Goal: Information Seeking & Learning: Learn about a topic

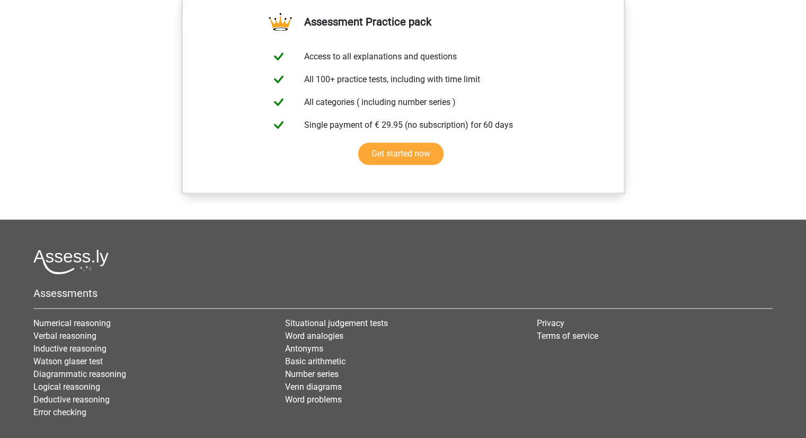
scroll to position [835, 0]
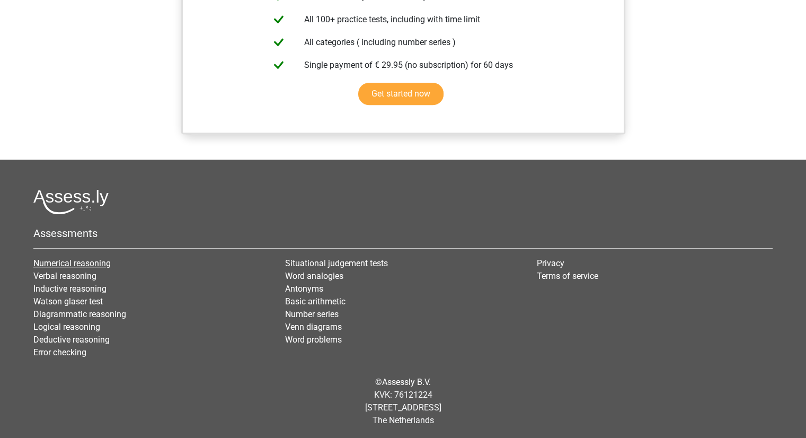
click at [104, 261] on link "Numerical reasoning" at bounding box center [71, 263] width 77 height 10
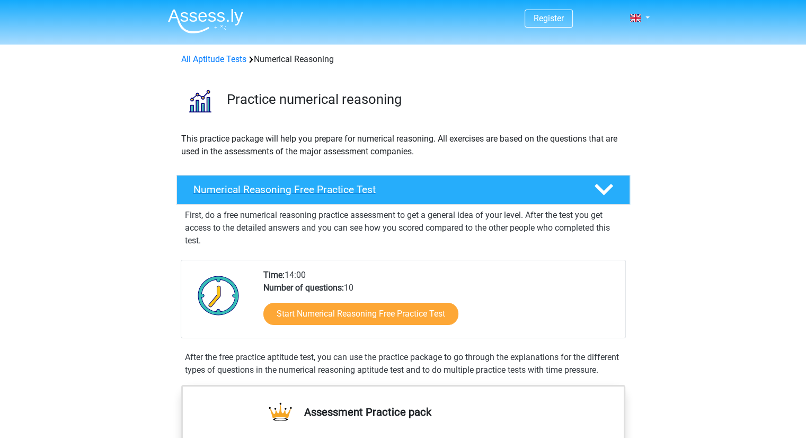
click at [606, 193] on icon at bounding box center [604, 189] width 19 height 19
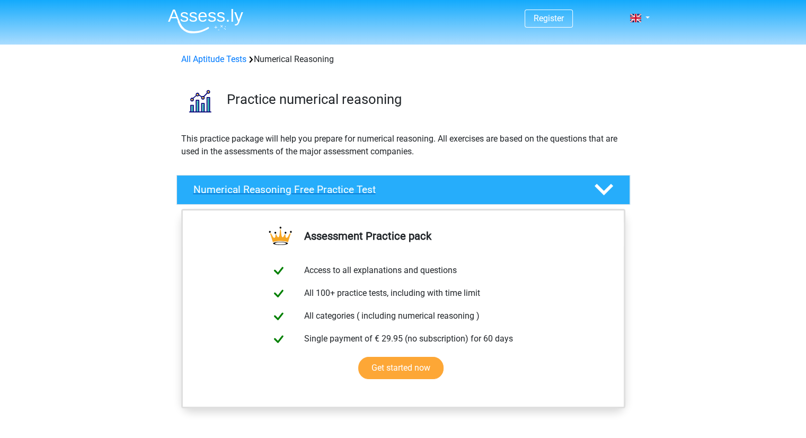
click at [606, 193] on icon at bounding box center [604, 189] width 19 height 19
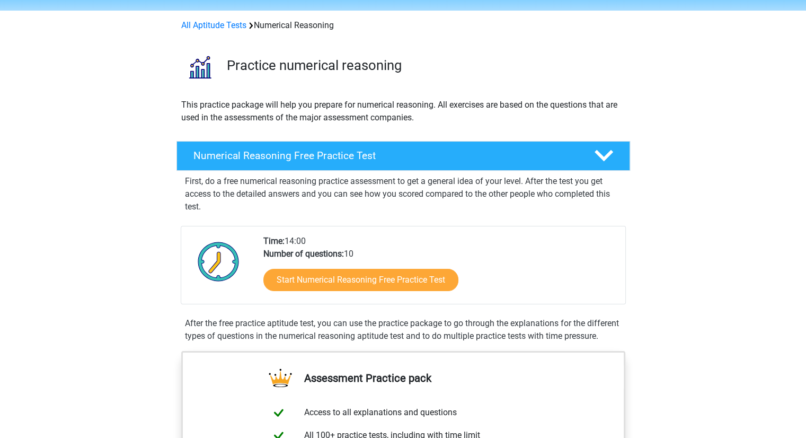
scroll to position [125, 0]
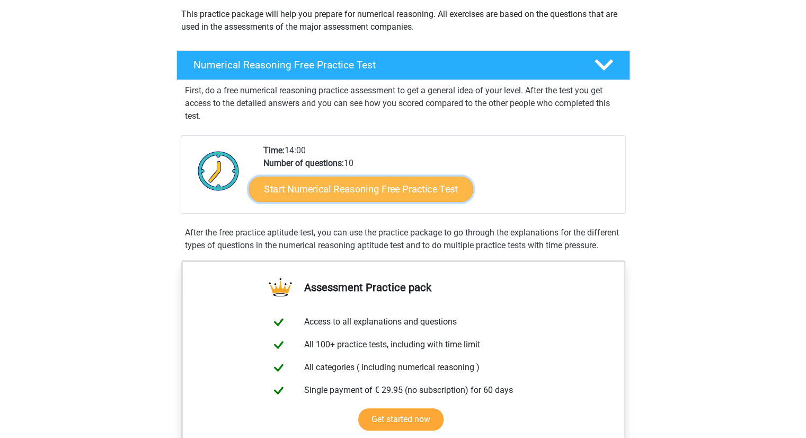
click at [422, 191] on link "Start Numerical Reasoning Free Practice Test" at bounding box center [361, 188] width 224 height 25
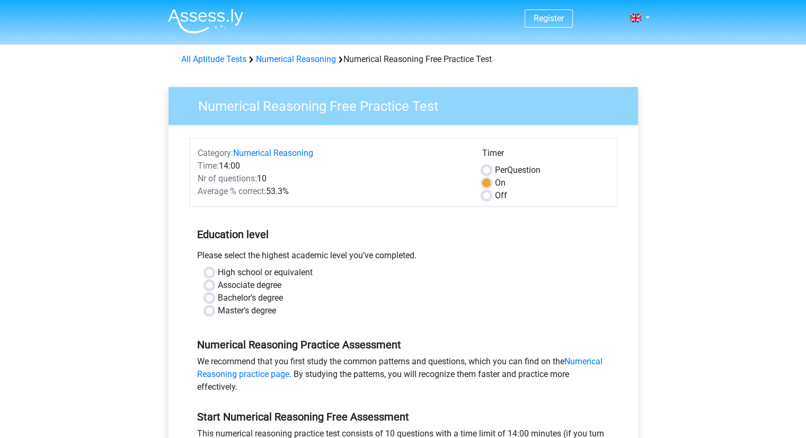
click at [495, 198] on label "Off" at bounding box center [501, 195] width 12 height 13
click at [486, 198] on input "Off" at bounding box center [486, 194] width 8 height 11
radio input "true"
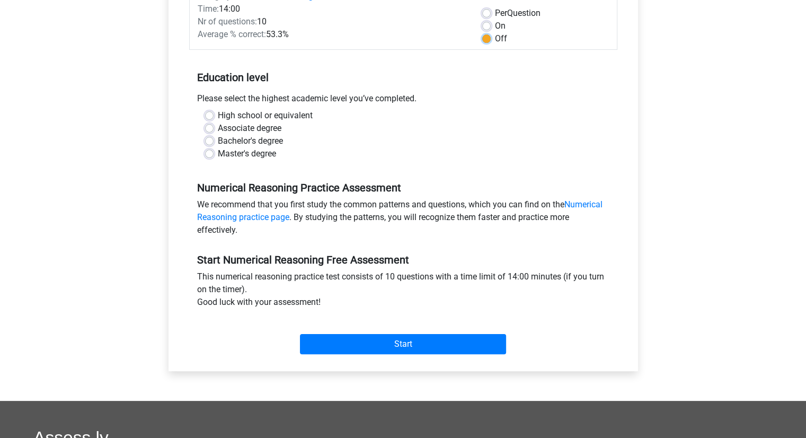
scroll to position [158, 0]
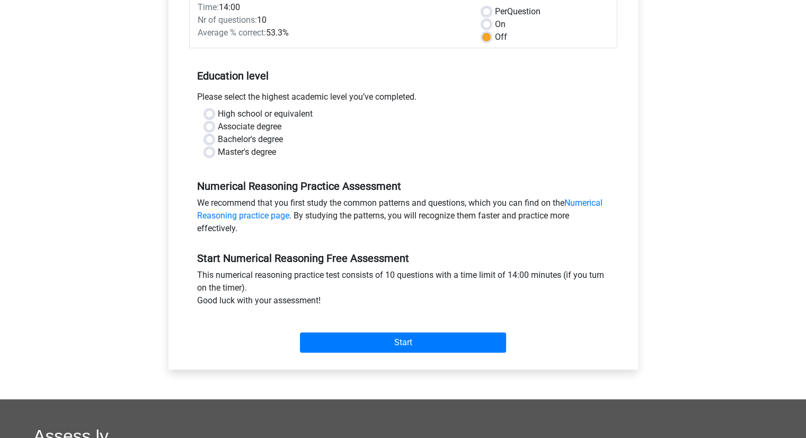
click at [218, 152] on label "Master's degree" at bounding box center [247, 152] width 58 height 13
click at [209, 152] on input "Master's degree" at bounding box center [209, 151] width 8 height 11
radio input "true"
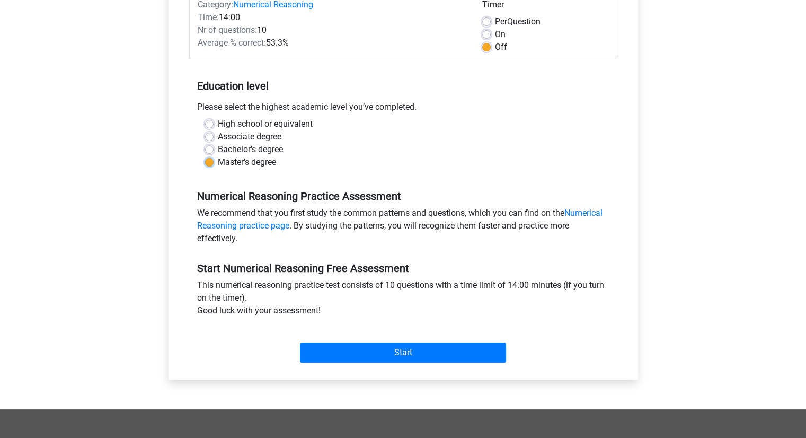
scroll to position [146, 0]
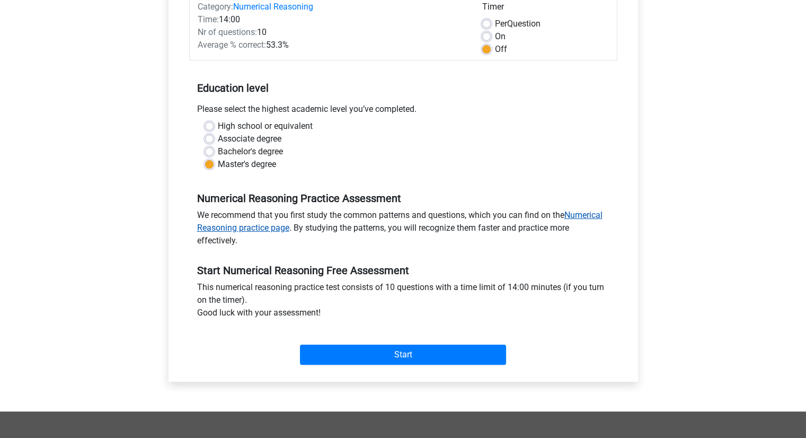
click at [603, 218] on link "Numerical Reasoning practice page" at bounding box center [400, 221] width 406 height 23
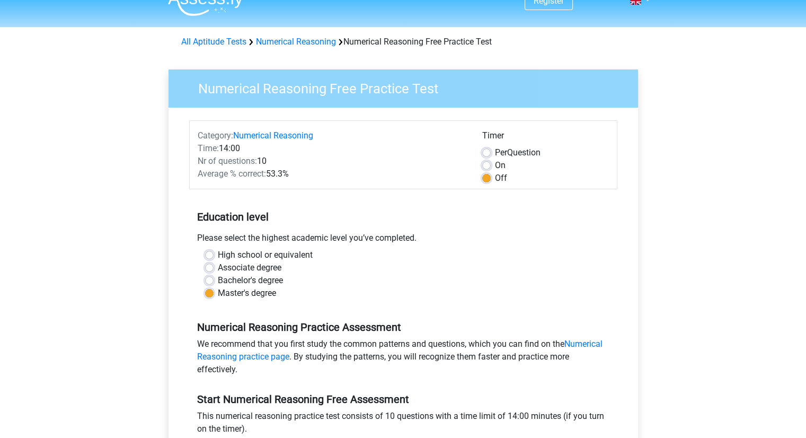
scroll to position [0, 0]
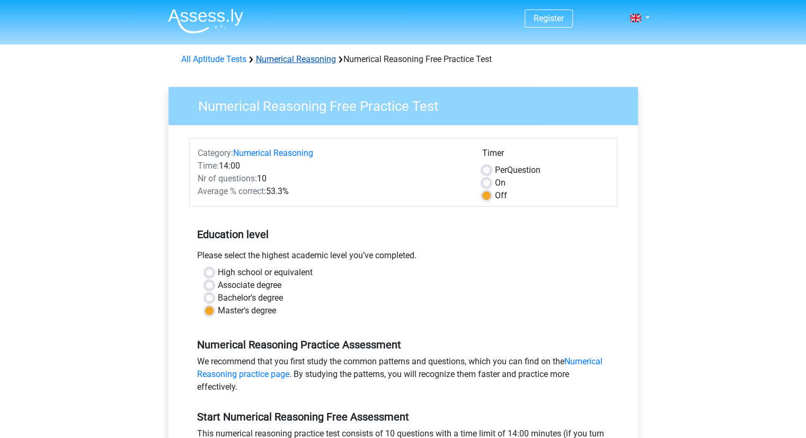
click at [296, 61] on link "Numerical Reasoning" at bounding box center [296, 59] width 80 height 10
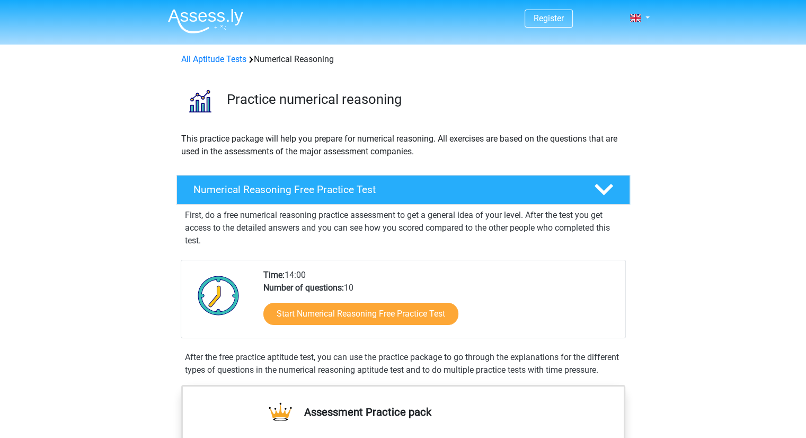
scroll to position [114, 0]
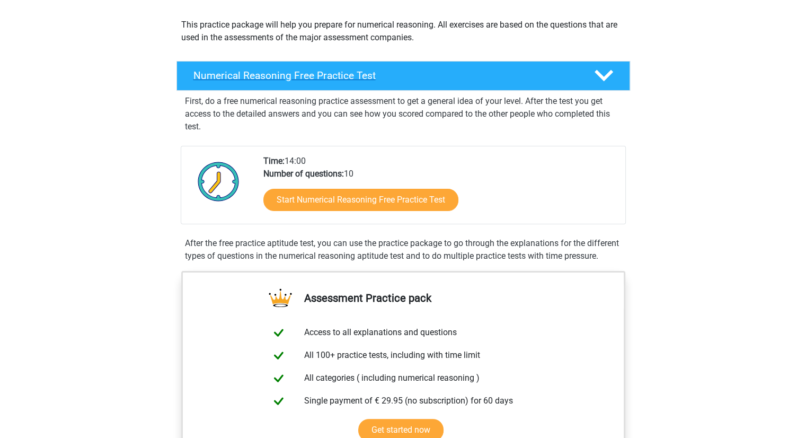
click at [607, 75] on polygon at bounding box center [604, 76] width 19 height 12
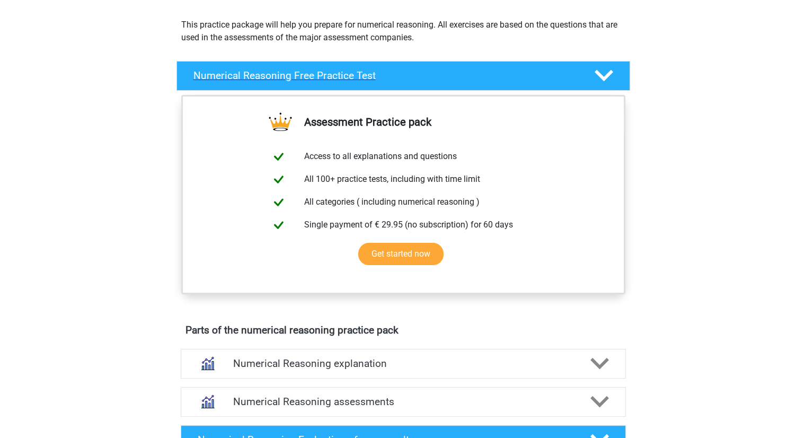
click at [607, 75] on polygon at bounding box center [604, 76] width 19 height 12
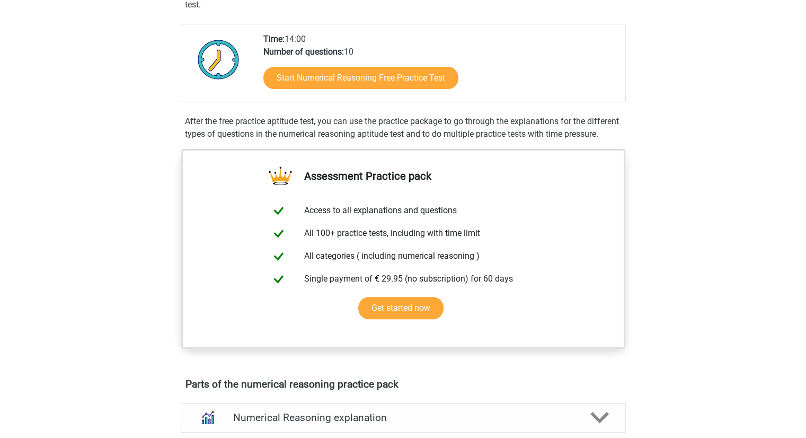
scroll to position [420, 0]
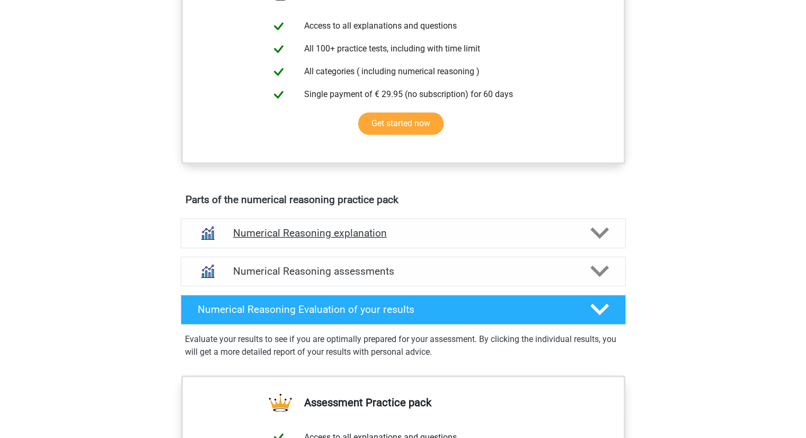
click at [602, 239] on polygon at bounding box center [600, 233] width 19 height 12
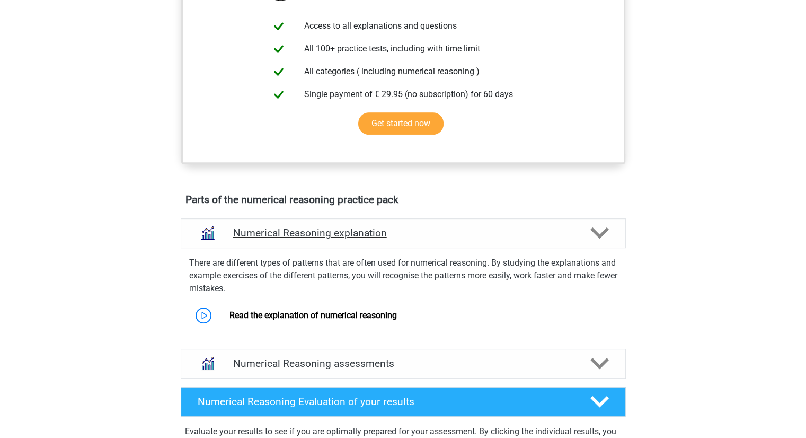
click at [341, 239] on h4 "Numerical Reasoning explanation" at bounding box center [403, 233] width 340 height 12
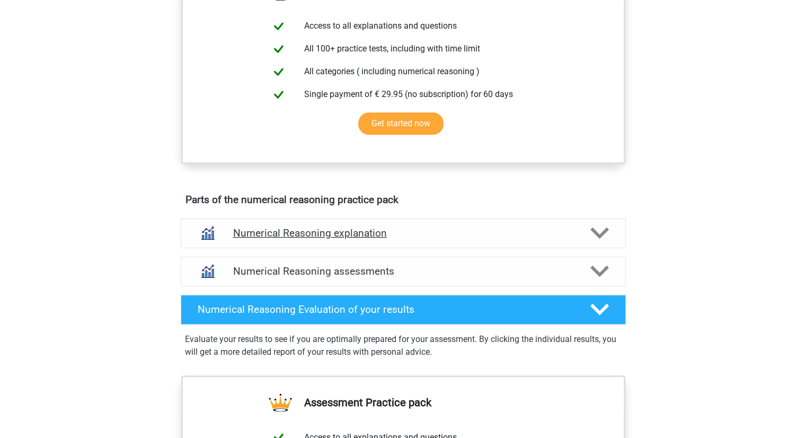
click at [341, 239] on h4 "Numerical Reasoning explanation" at bounding box center [403, 233] width 340 height 12
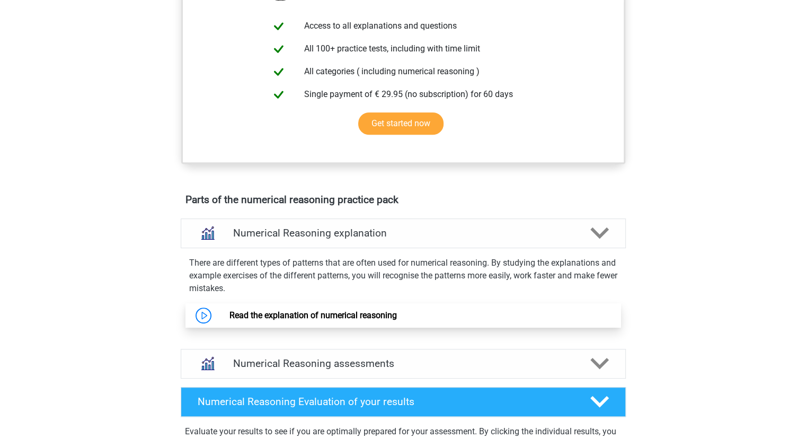
click at [290, 320] on link "Read the explanation of numerical reasoning" at bounding box center [314, 315] width 168 height 10
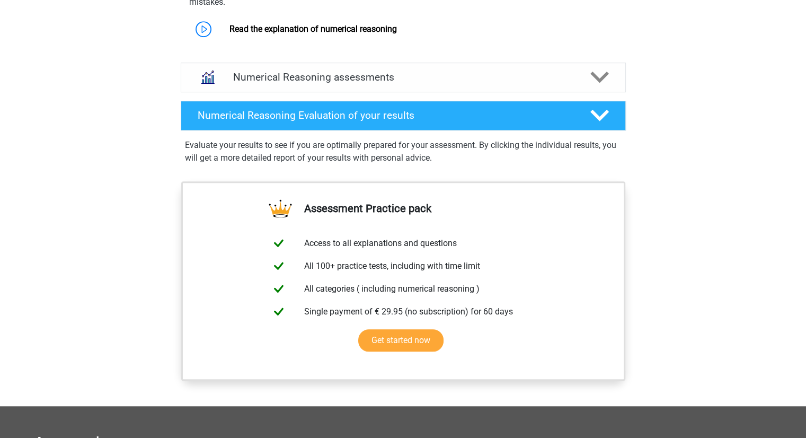
scroll to position [719, 0]
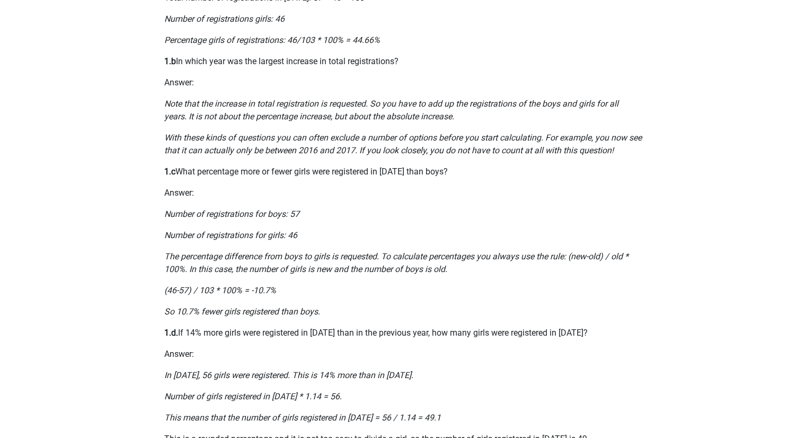
scroll to position [549, 0]
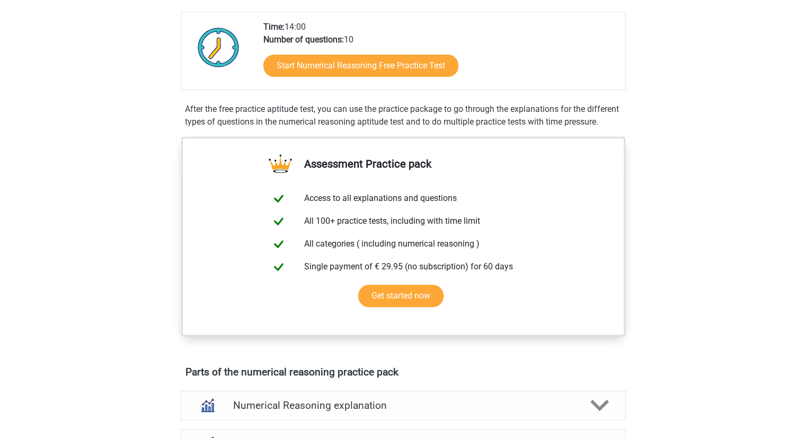
scroll to position [378, 0]
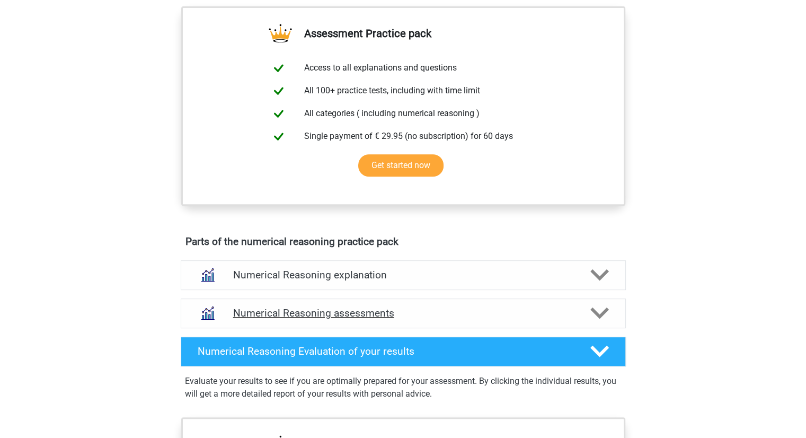
click at [606, 319] on polygon at bounding box center [600, 313] width 19 height 12
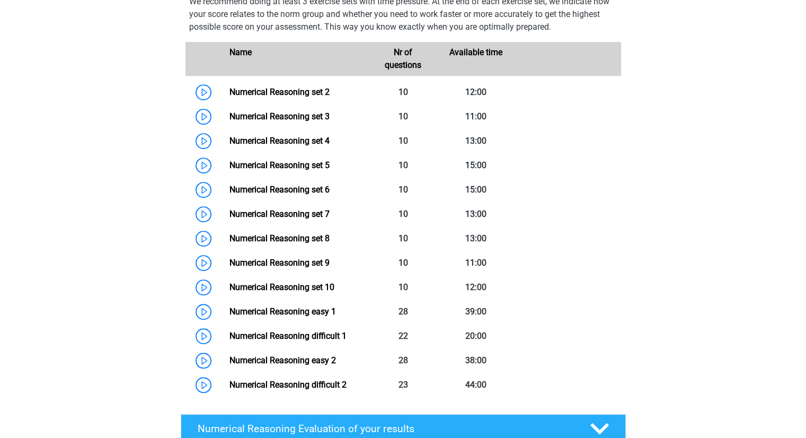
scroll to position [718, 0]
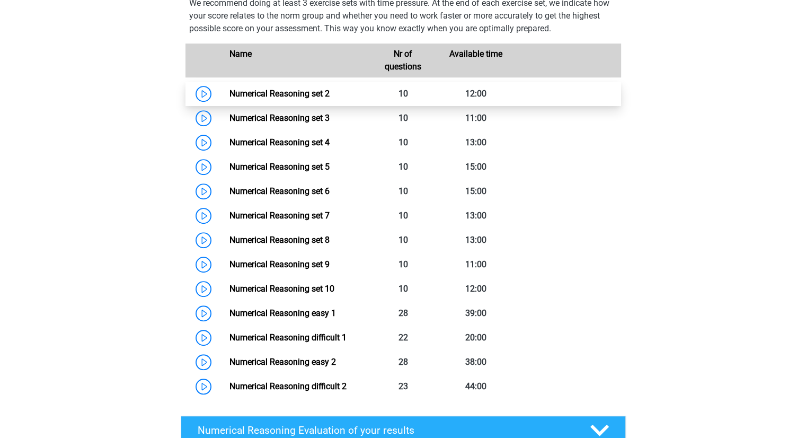
click at [302, 99] on link "Numerical Reasoning set 2" at bounding box center [280, 94] width 100 height 10
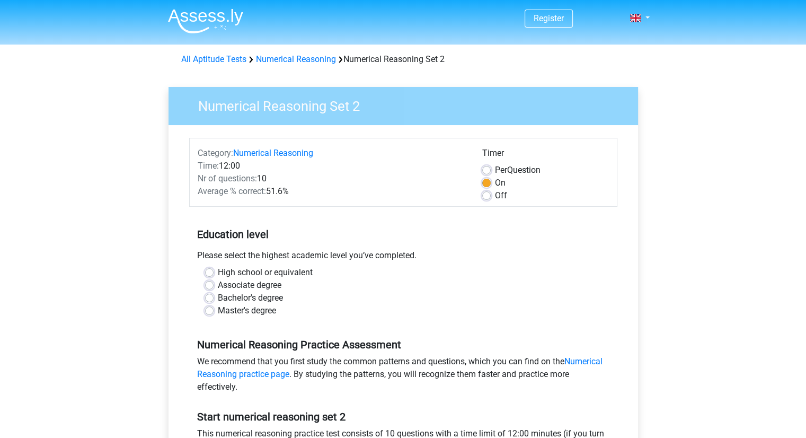
click at [495, 197] on label "Off" at bounding box center [501, 195] width 12 height 13
click at [486, 197] on input "Off" at bounding box center [486, 194] width 8 height 11
radio input "true"
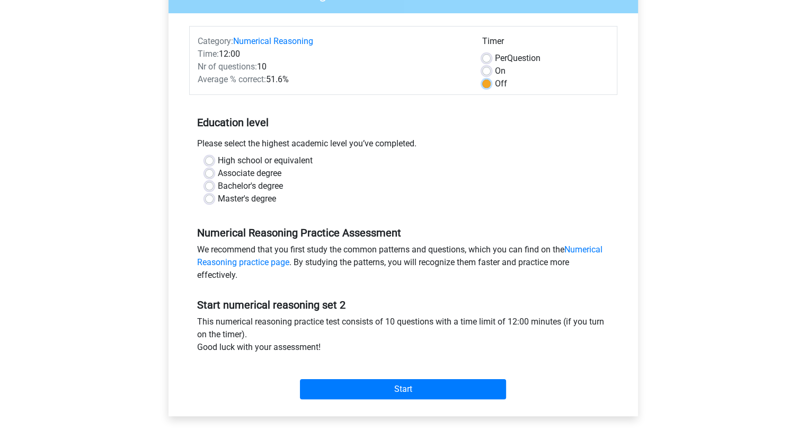
scroll to position [146, 0]
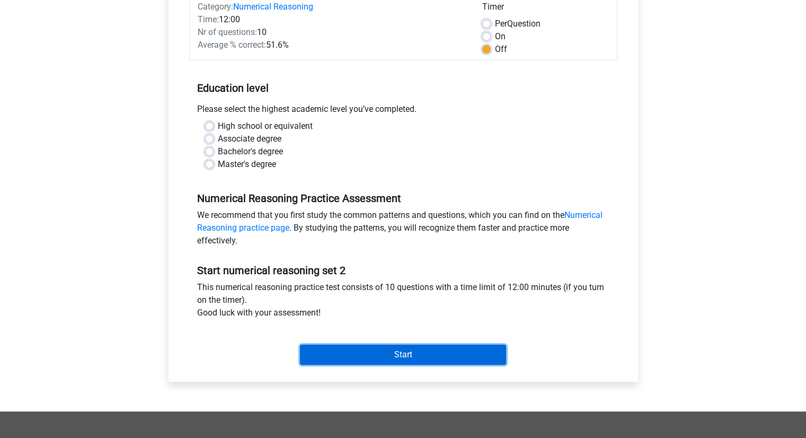
click at [444, 350] on input "Start" at bounding box center [403, 355] width 206 height 20
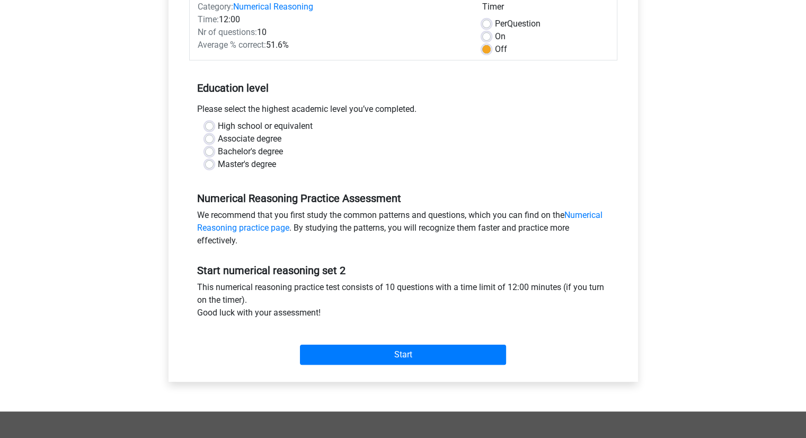
click at [218, 163] on label "Master's degree" at bounding box center [247, 164] width 58 height 13
click at [210, 163] on input "Master's degree" at bounding box center [209, 163] width 8 height 11
radio input "true"
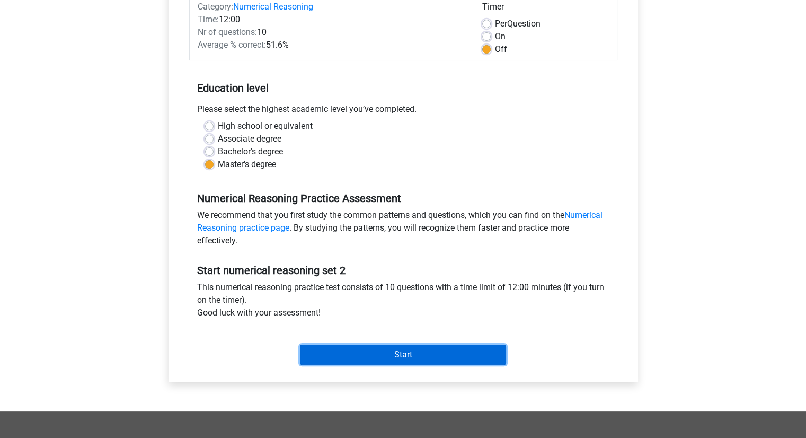
click at [391, 348] on input "Start" at bounding box center [403, 355] width 206 height 20
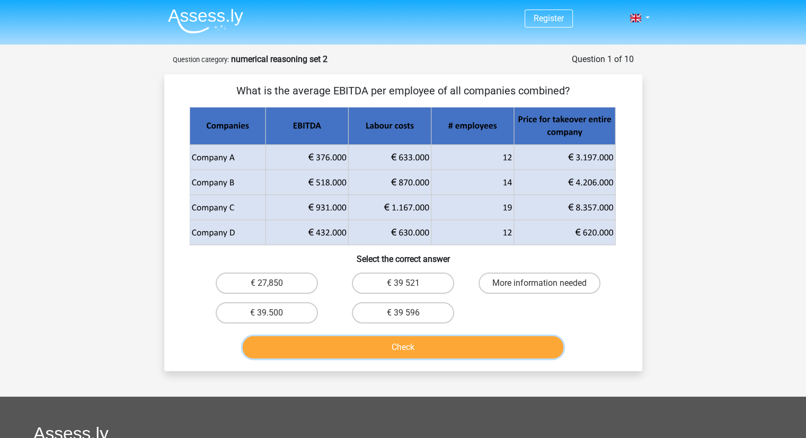
click at [484, 343] on button "Check" at bounding box center [403, 347] width 321 height 22
click at [288, 285] on label "€ 27,850" at bounding box center [267, 282] width 102 height 21
click at [274, 285] on input "€ 27,850" at bounding box center [270, 286] width 7 height 7
radio input "true"
click at [371, 342] on button "Check" at bounding box center [403, 347] width 321 height 22
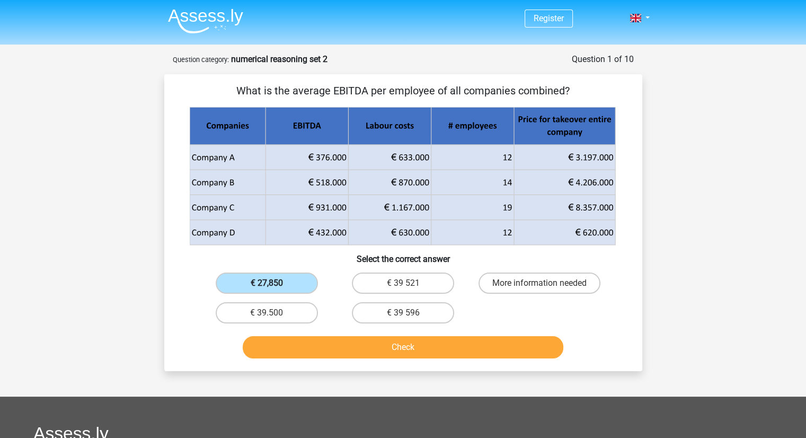
click at [289, 281] on label "€ 27,850" at bounding box center [267, 282] width 102 height 21
click at [274, 283] on input "€ 27,850" at bounding box center [270, 286] width 7 height 7
click at [400, 347] on button "Check" at bounding box center [403, 347] width 321 height 22
click at [288, 302] on label "€ 39.500" at bounding box center [267, 312] width 102 height 21
click at [274, 313] on input "€ 39.500" at bounding box center [270, 316] width 7 height 7
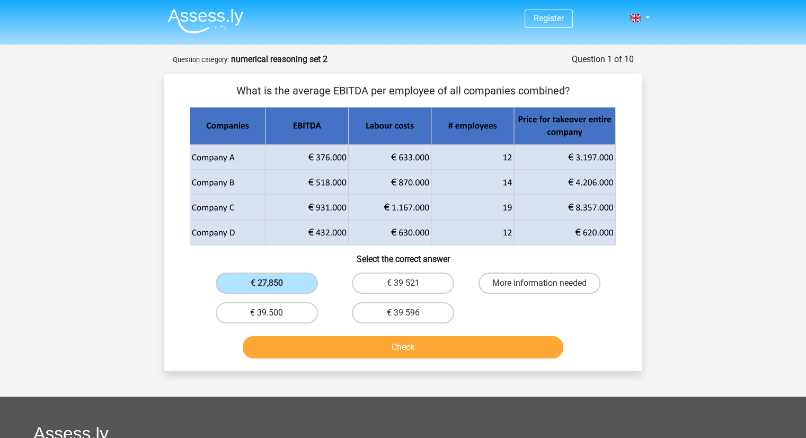
radio input "true"
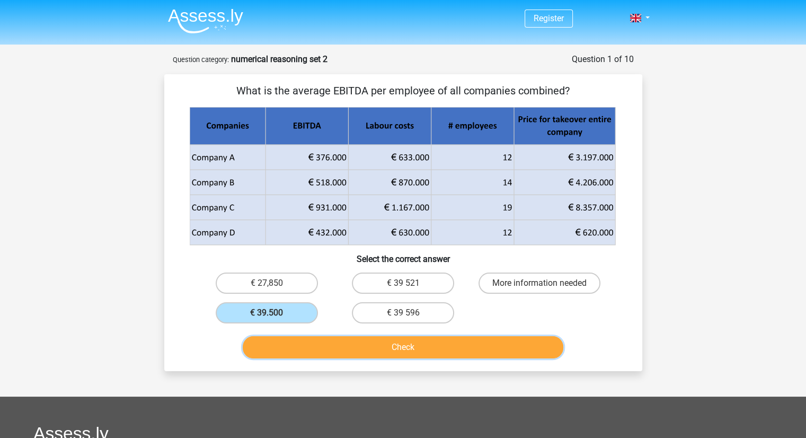
click at [370, 347] on button "Check" at bounding box center [403, 347] width 321 height 22
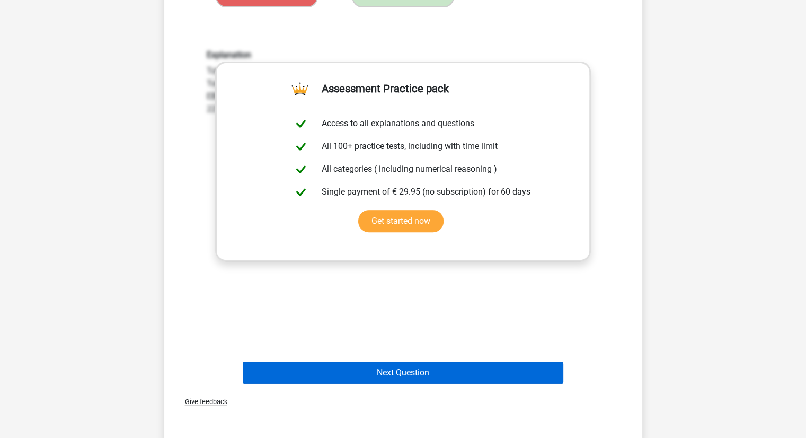
scroll to position [318, 0]
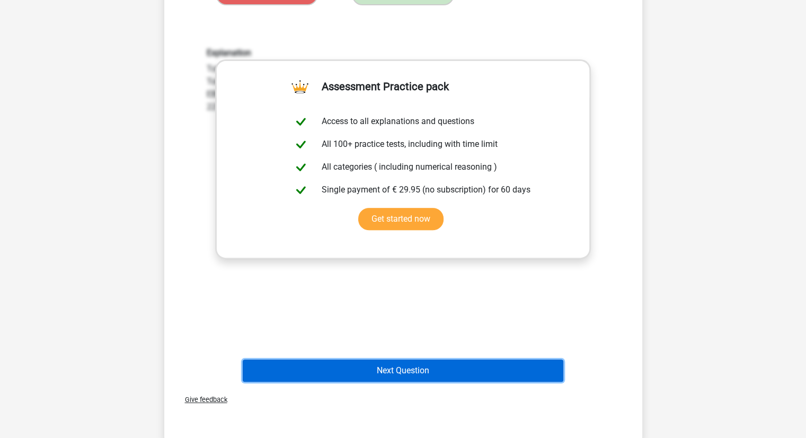
click at [469, 372] on button "Next Question" at bounding box center [403, 370] width 321 height 22
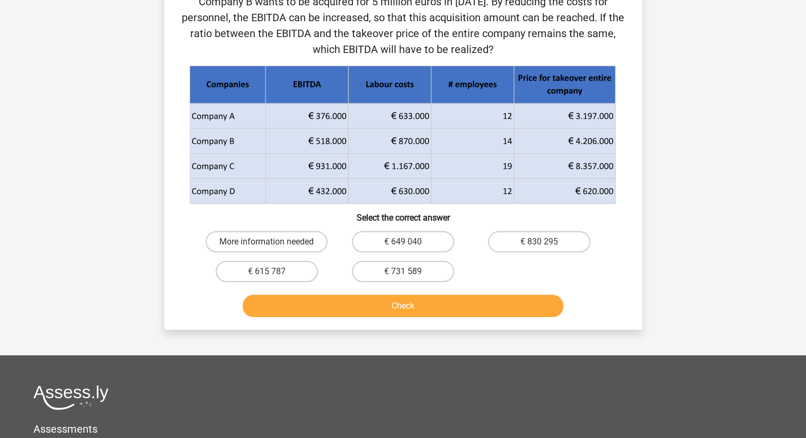
scroll to position [53, 0]
